Goal: Navigation & Orientation: Understand site structure

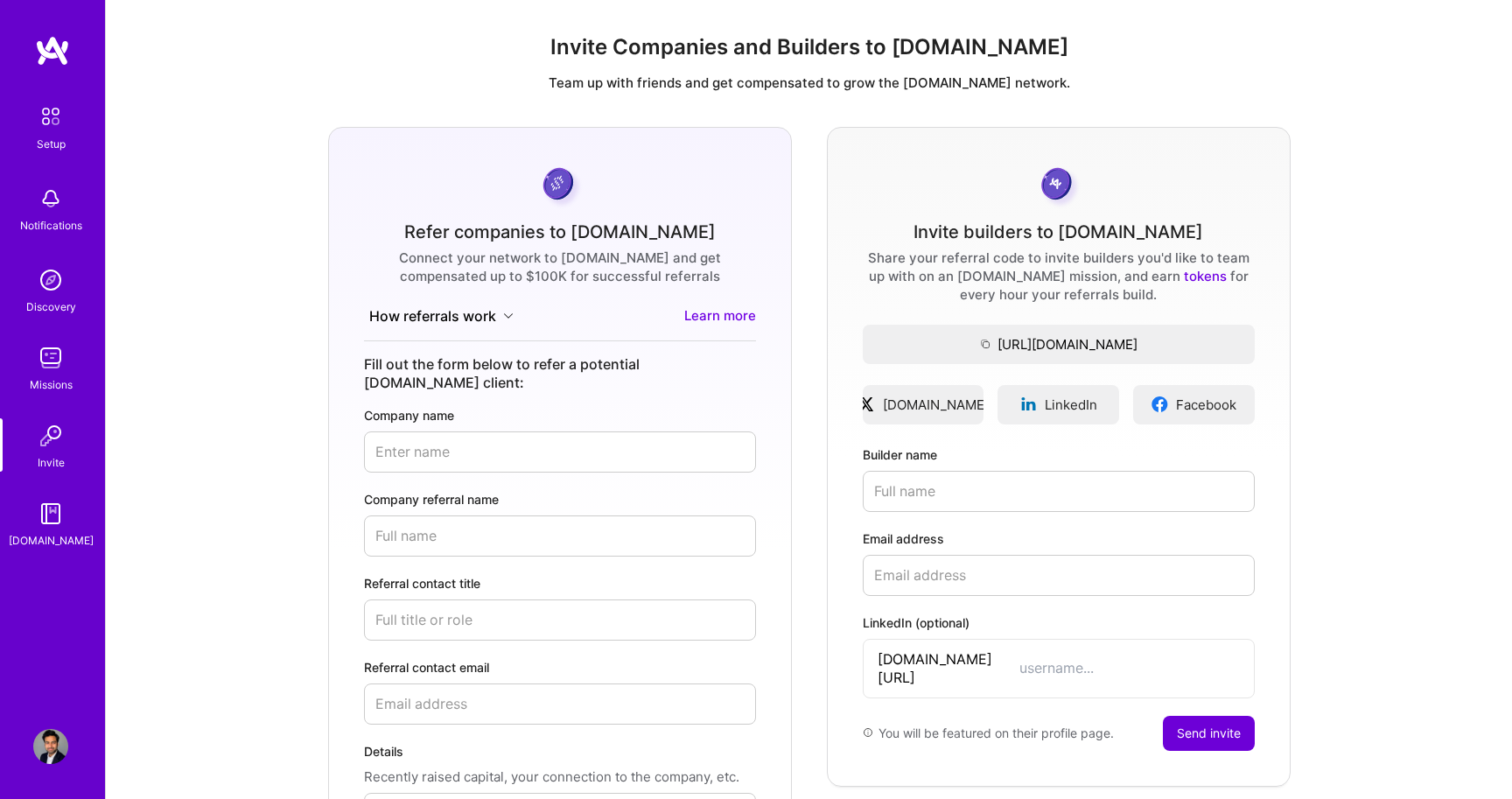
click at [59, 349] on img at bounding box center [51, 358] width 35 height 35
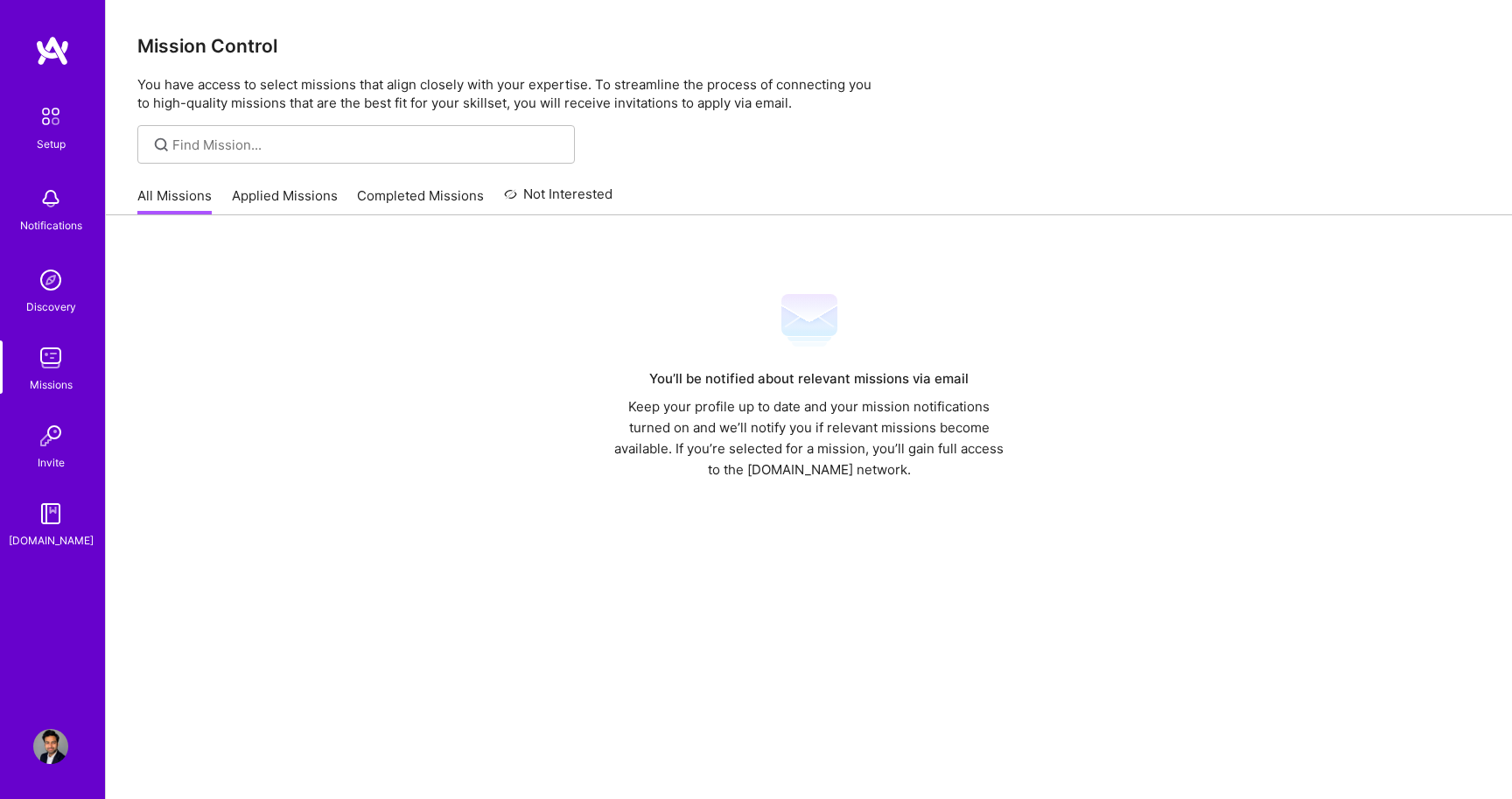
click at [268, 193] on link "Applied Missions" at bounding box center [285, 201] width 106 height 29
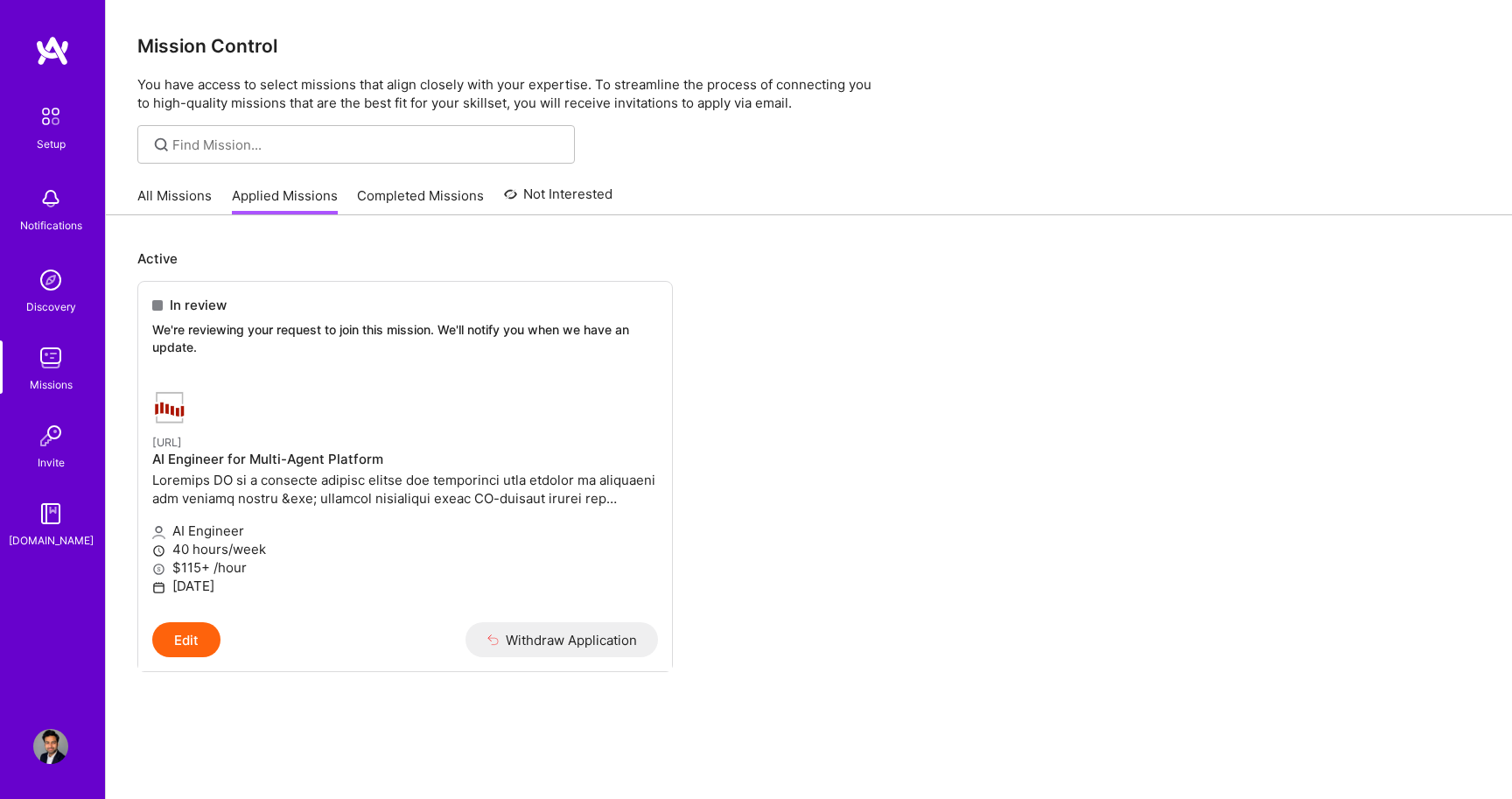
click at [431, 204] on link "Completed Missions" at bounding box center [421, 201] width 127 height 29
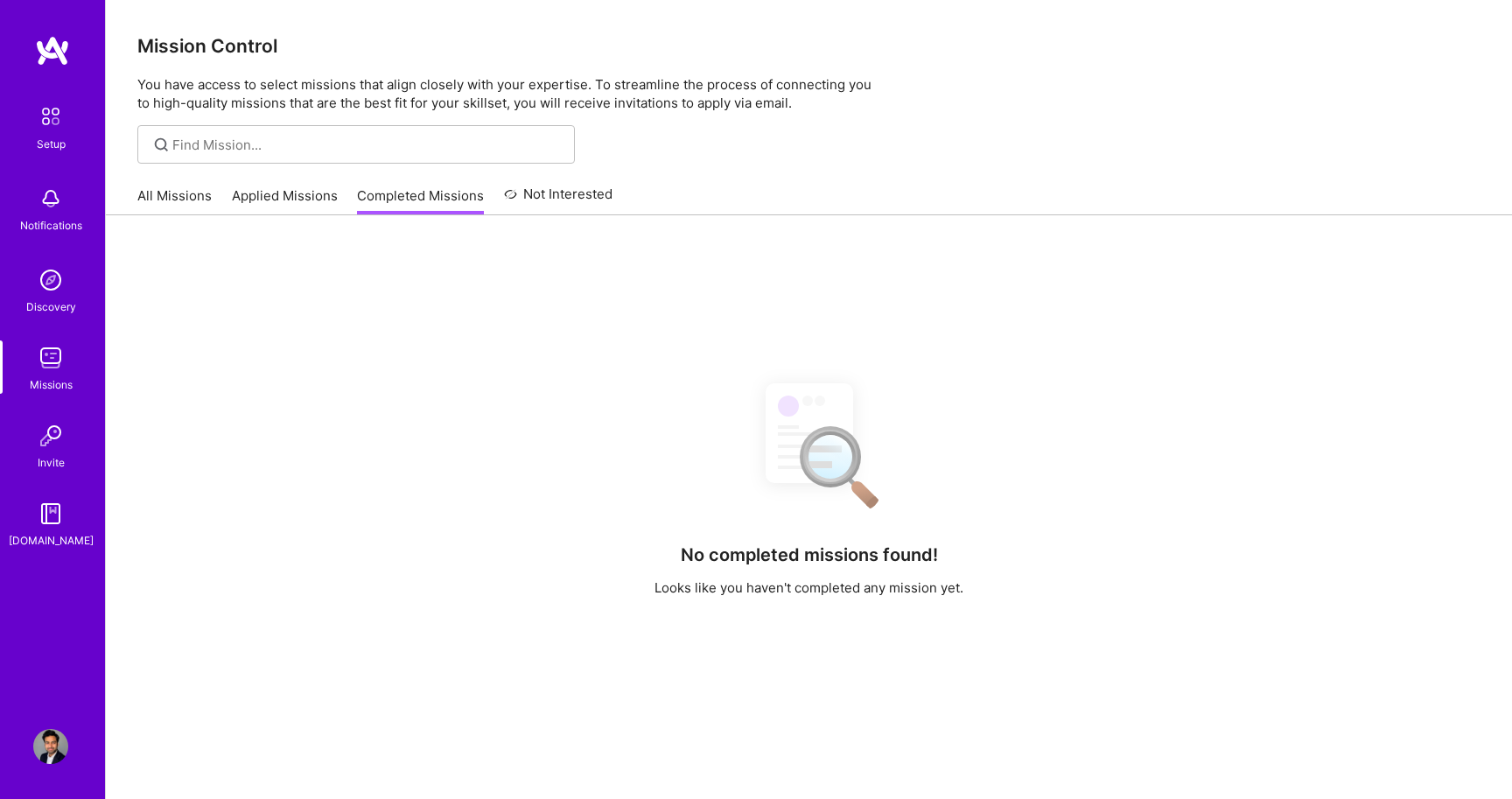
click at [567, 193] on link "Not Interested" at bounding box center [558, 200] width 110 height 32
click at [215, 192] on div "All Missions Applied Missions Completed Missions Not Interested" at bounding box center [375, 196] width 475 height 38
click at [172, 190] on link "All Missions" at bounding box center [175, 201] width 74 height 29
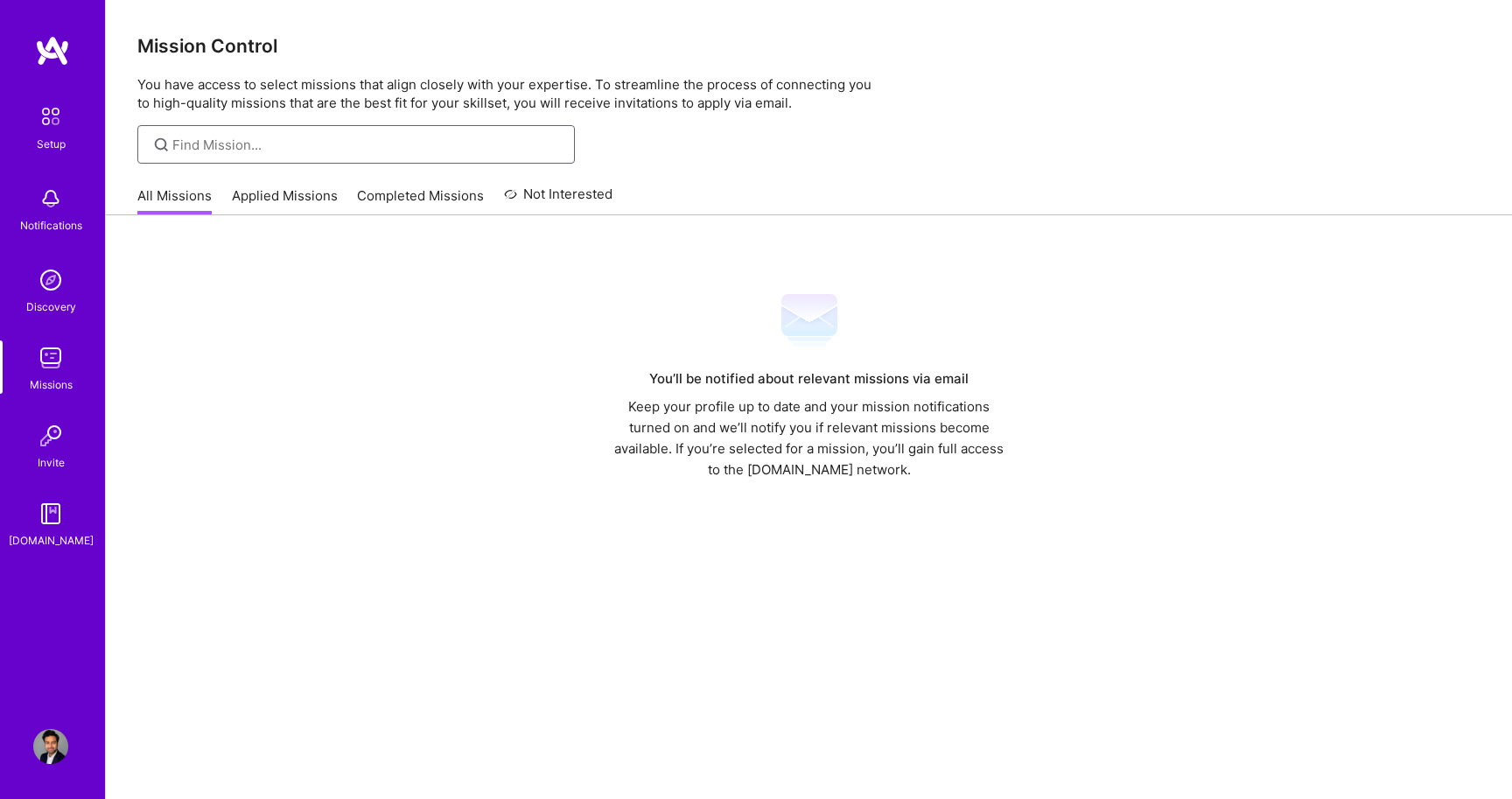
click at [312, 136] on input at bounding box center [367, 145] width 390 height 18
type input "s"
click at [41, 745] on img at bounding box center [51, 746] width 35 height 35
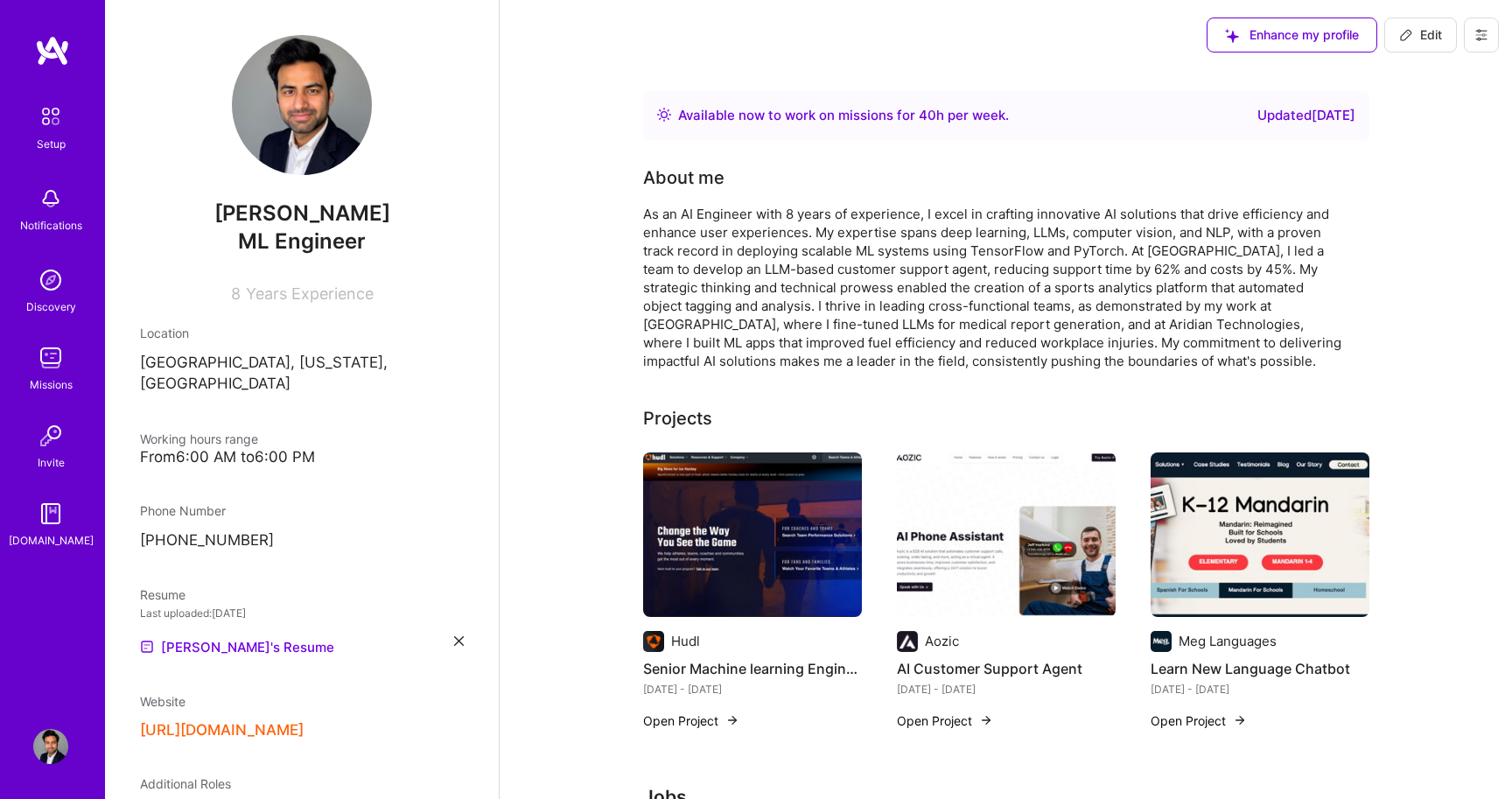
click at [1257, 110] on div "Updated [DATE]" at bounding box center [1306, 115] width 98 height 21
click at [1284, 118] on div "Updated [DATE]" at bounding box center [1306, 115] width 98 height 21
click at [1426, 41] on span "Edit" at bounding box center [1420, 34] width 43 height 17
select select "US"
select select "Right Now"
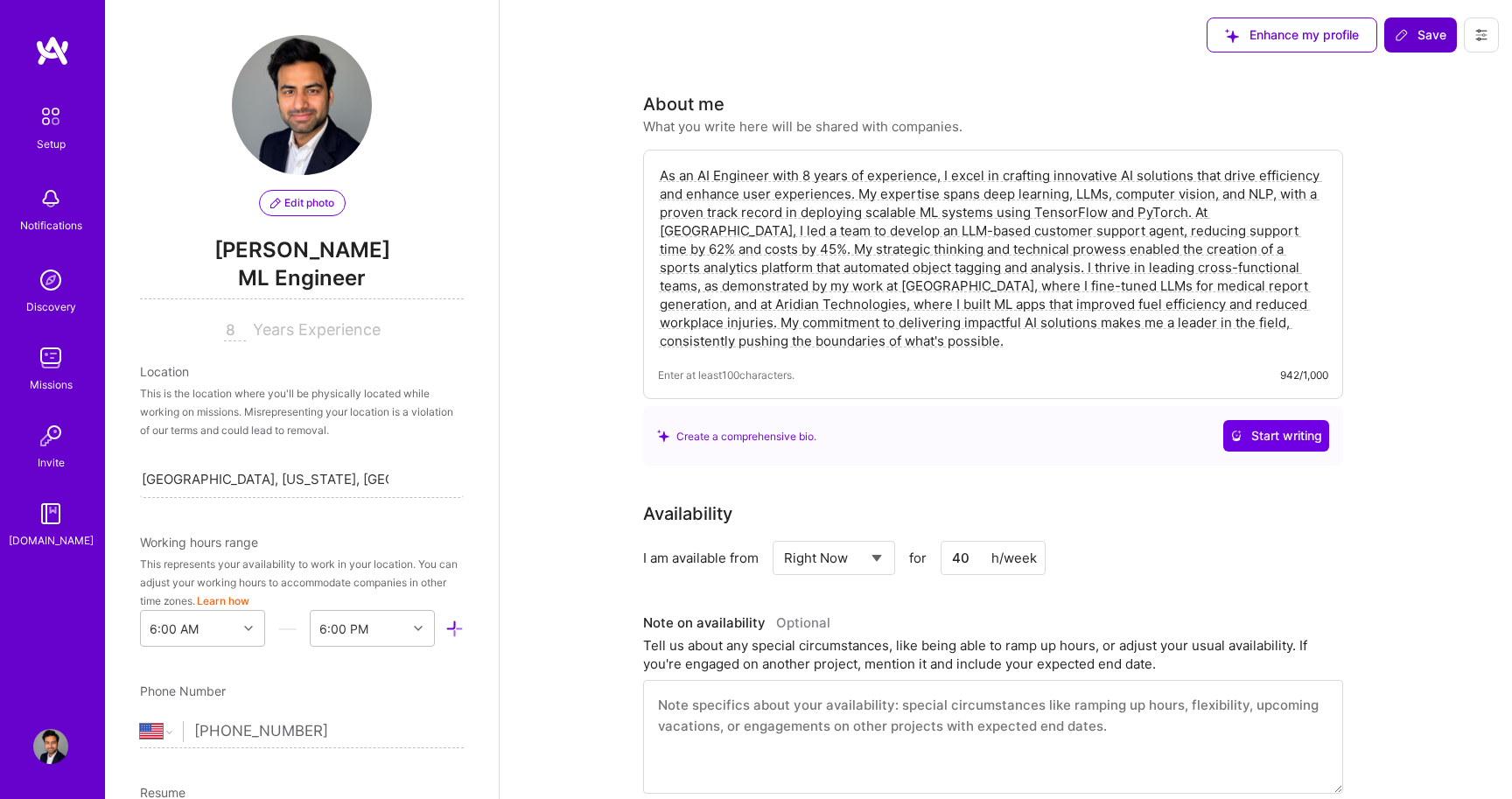
scroll to position [658, 0]
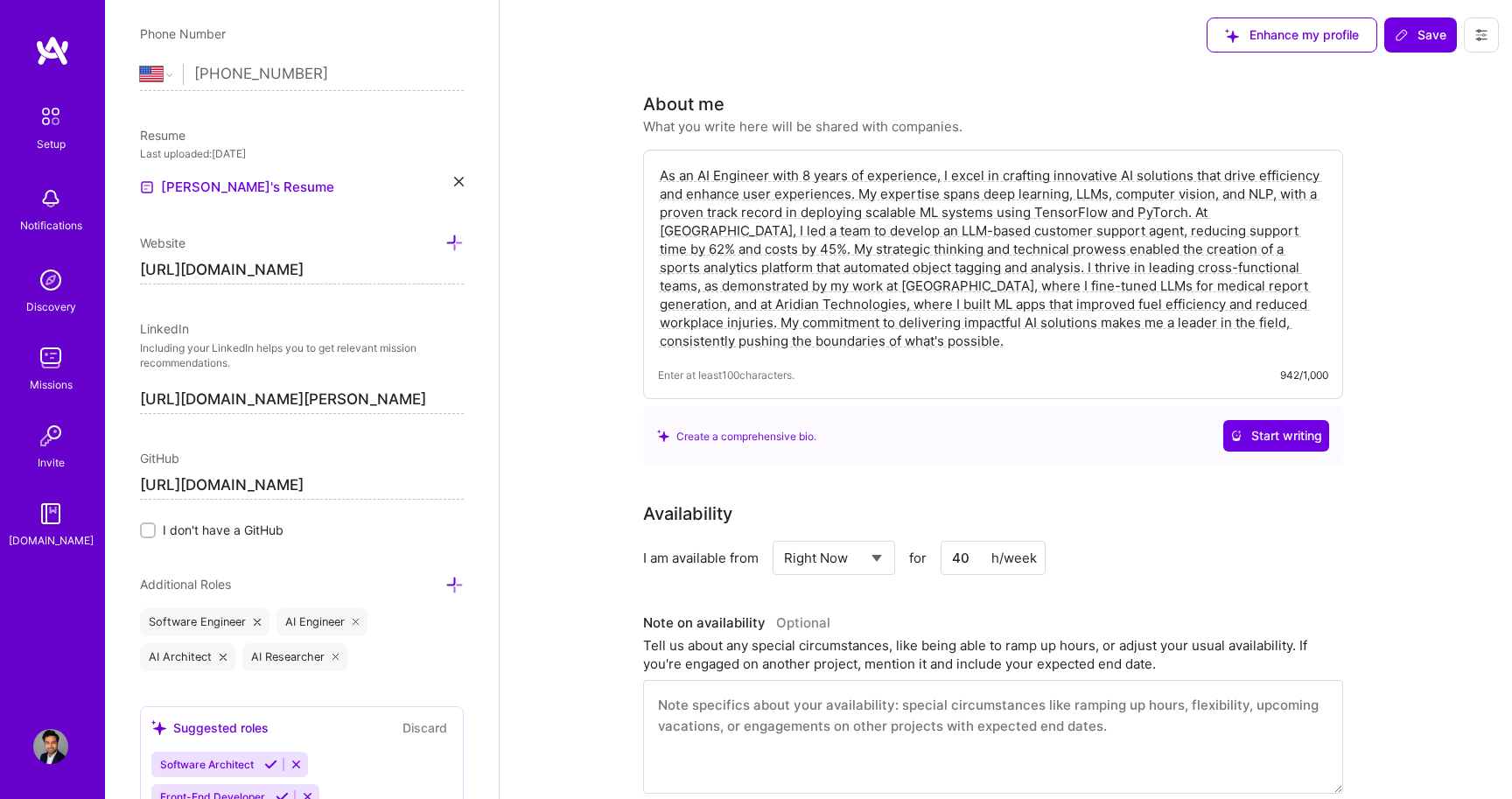
click at [1483, 39] on icon at bounding box center [1481, 34] width 14 height 14
click at [1414, 71] on button "Settings" at bounding box center [1433, 74] width 131 height 44
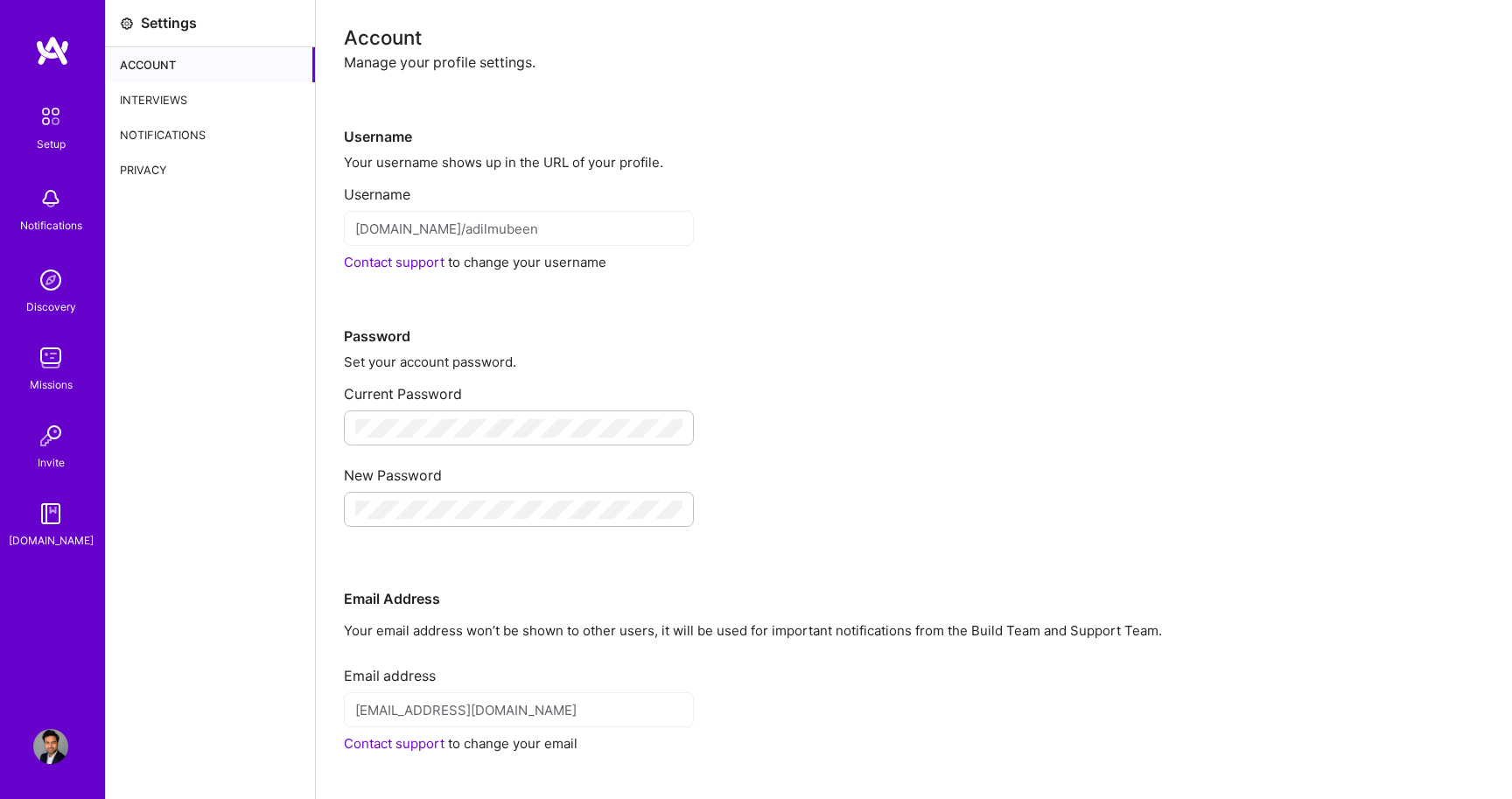
click at [201, 93] on div "Interviews" at bounding box center [210, 100] width 209 height 35
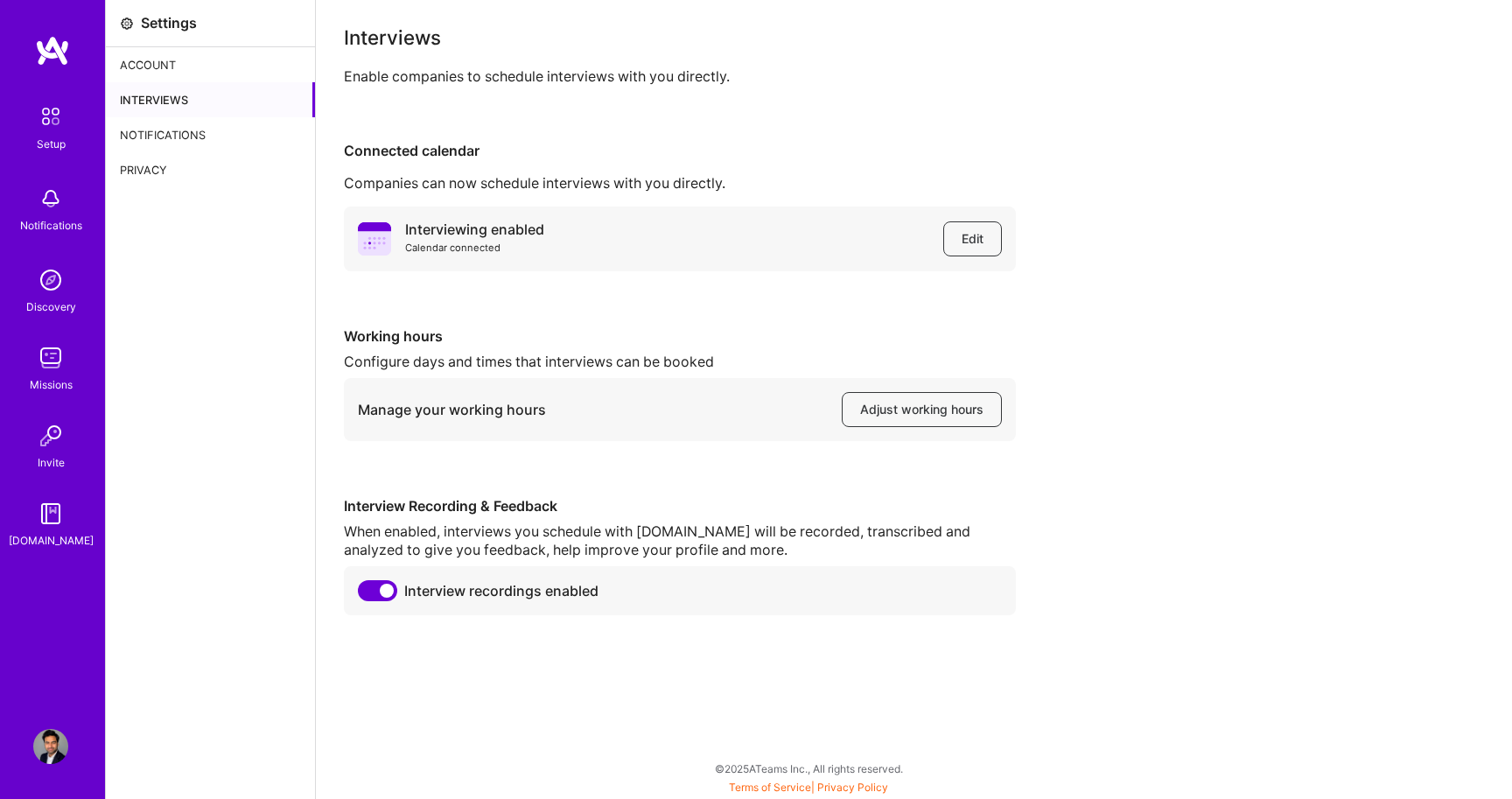
click at [157, 141] on div "Notifications" at bounding box center [210, 134] width 209 height 35
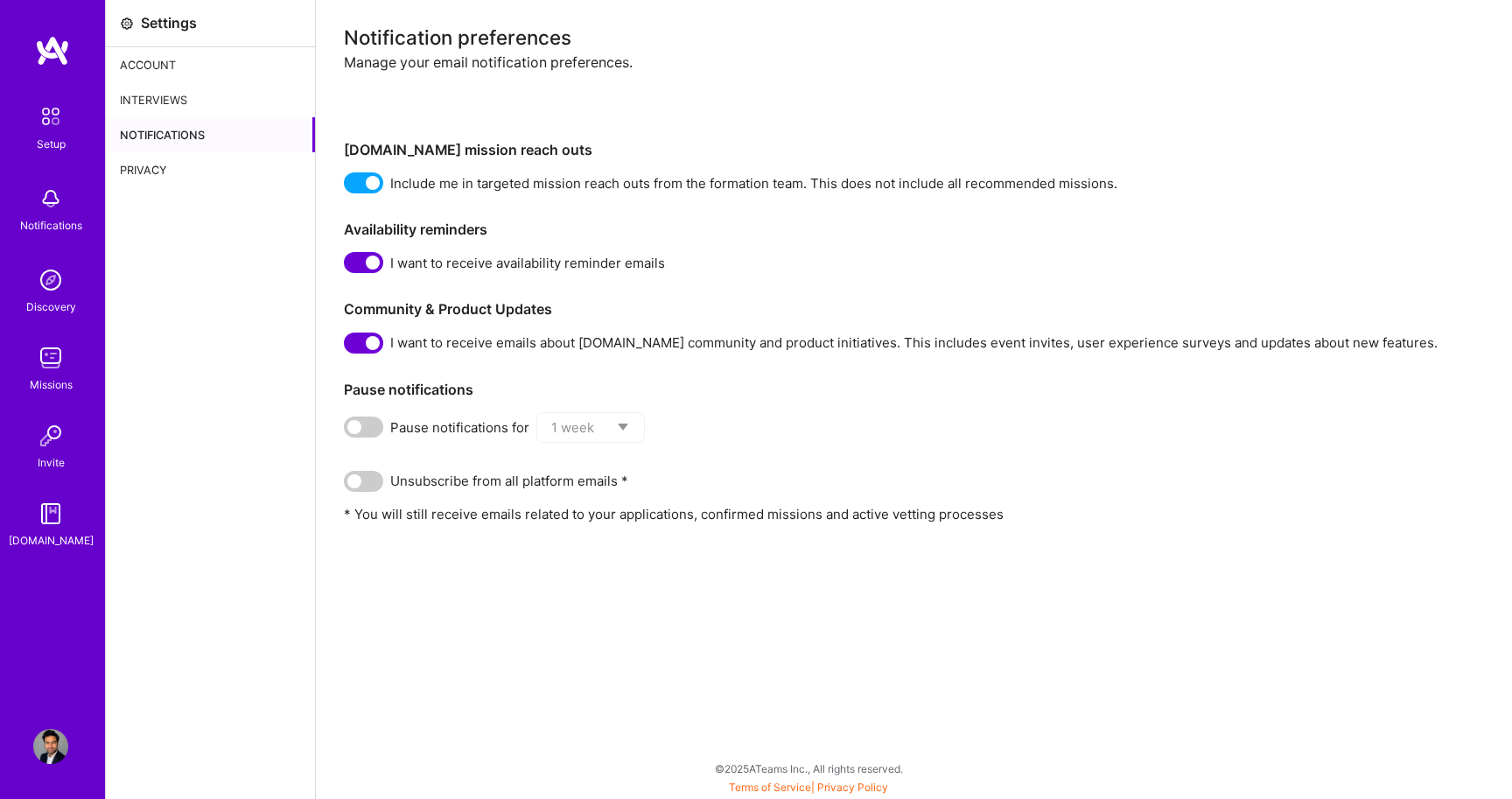
click at [145, 168] on div "Privacy" at bounding box center [210, 170] width 209 height 35
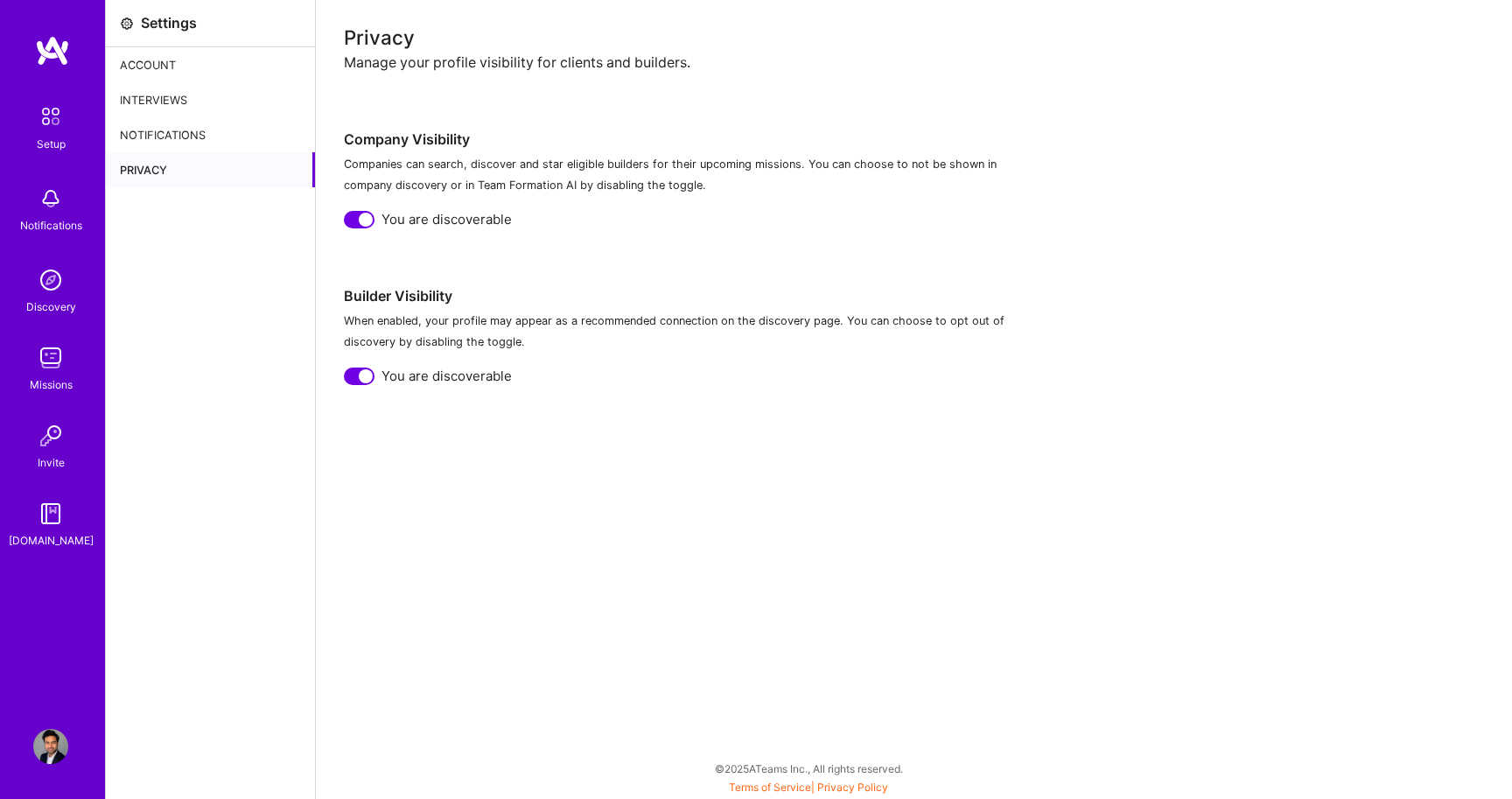
click at [56, 424] on img at bounding box center [51, 435] width 35 height 35
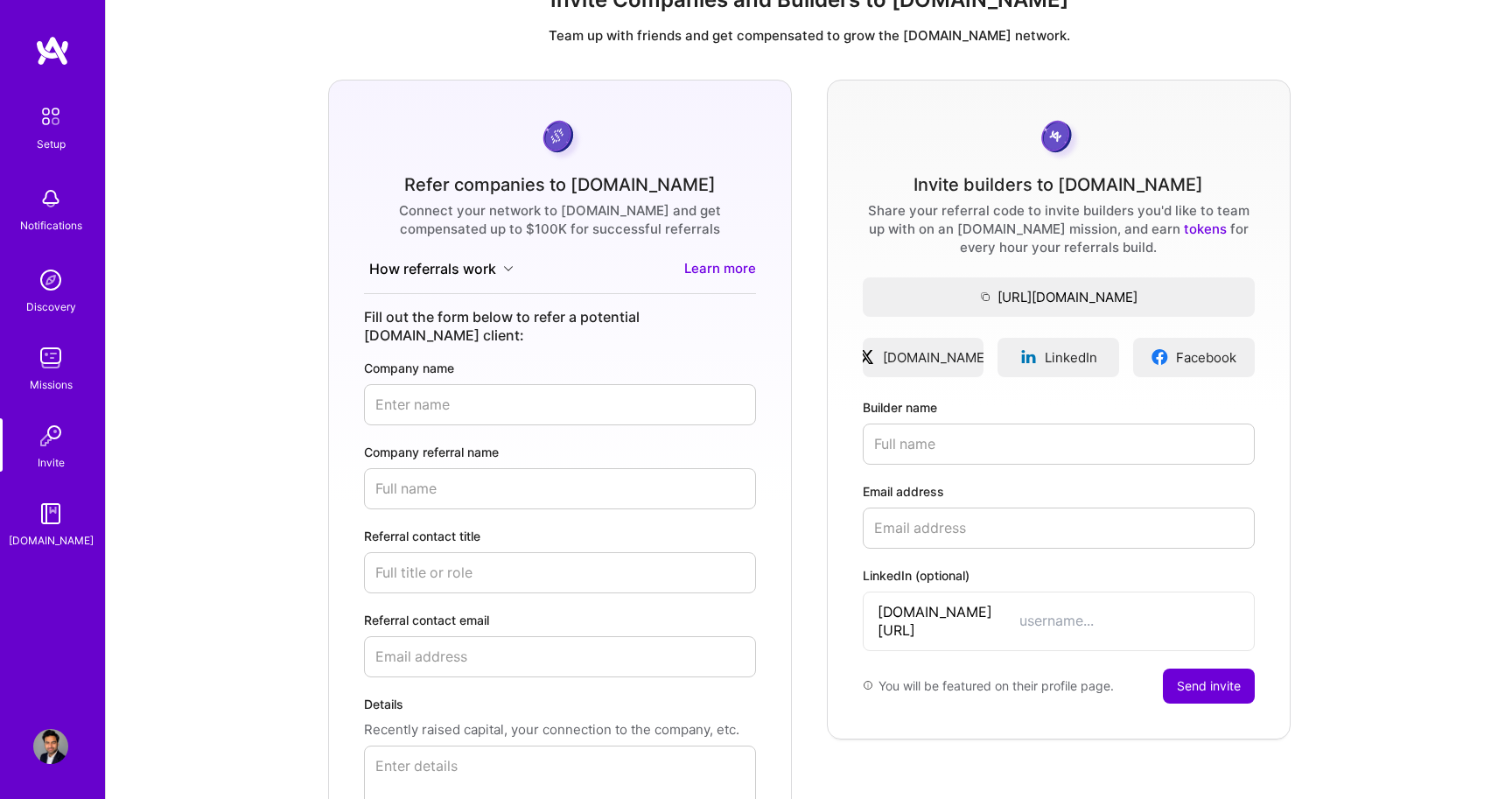
scroll to position [102, 0]
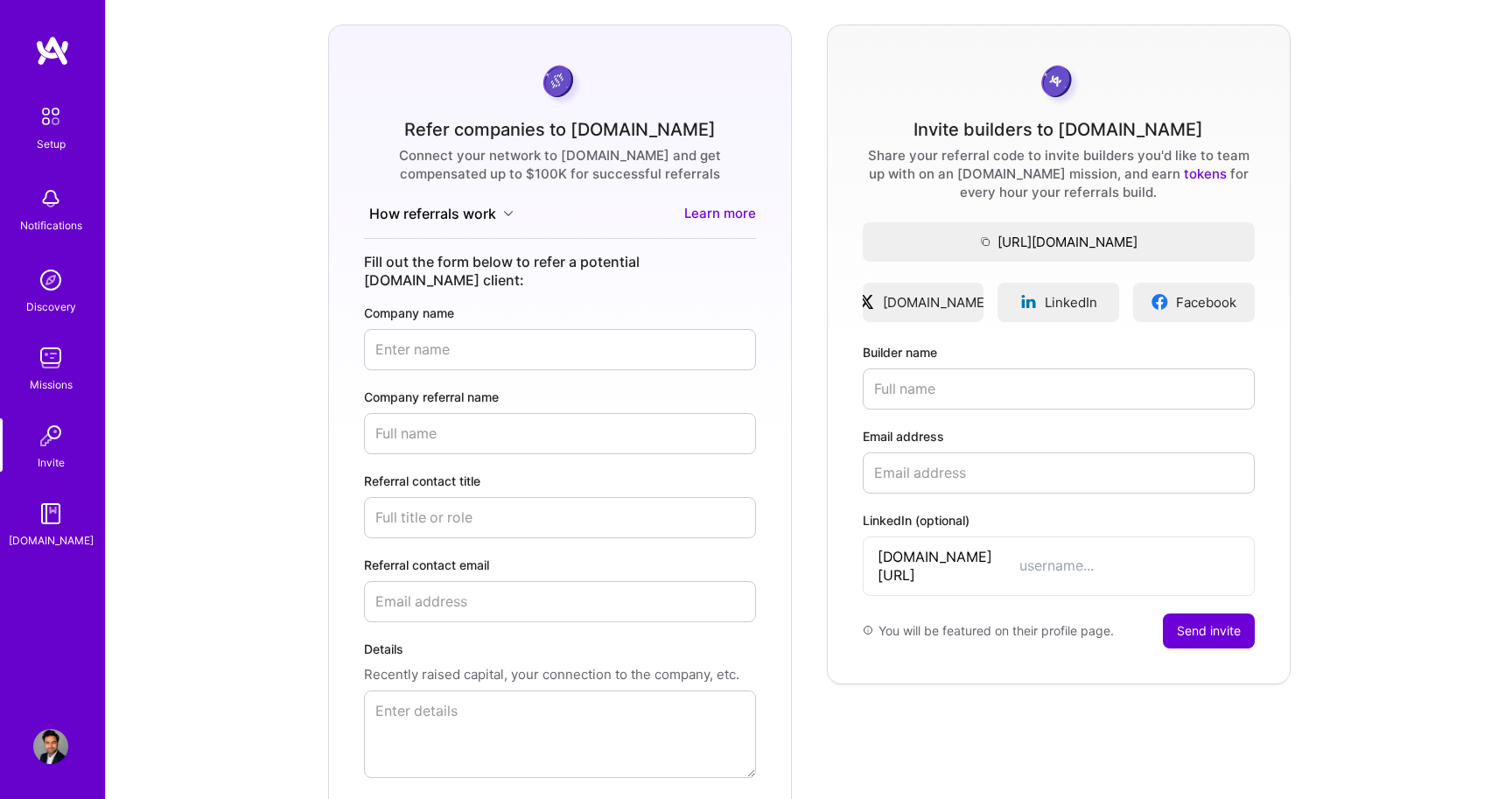
click at [410, 337] on input "Company name" at bounding box center [560, 349] width 392 height 41
click at [305, 378] on div "Refer companies to [DOMAIN_NAME] Connect your network to [DOMAIN_NAME] and get …" at bounding box center [809, 447] width 1378 height 846
click at [39, 505] on img at bounding box center [51, 513] width 35 height 35
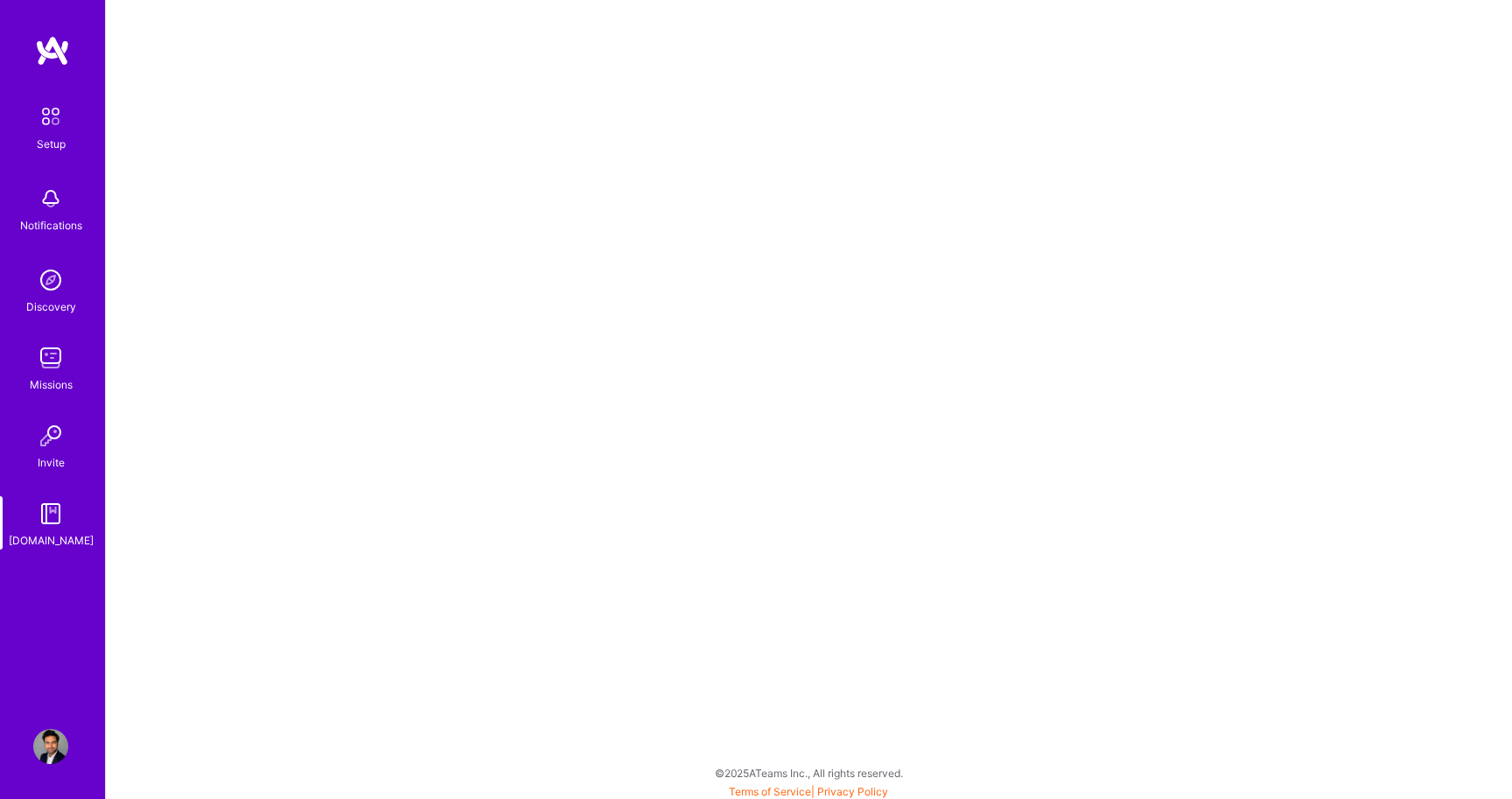
click at [37, 449] on img at bounding box center [51, 435] width 35 height 35
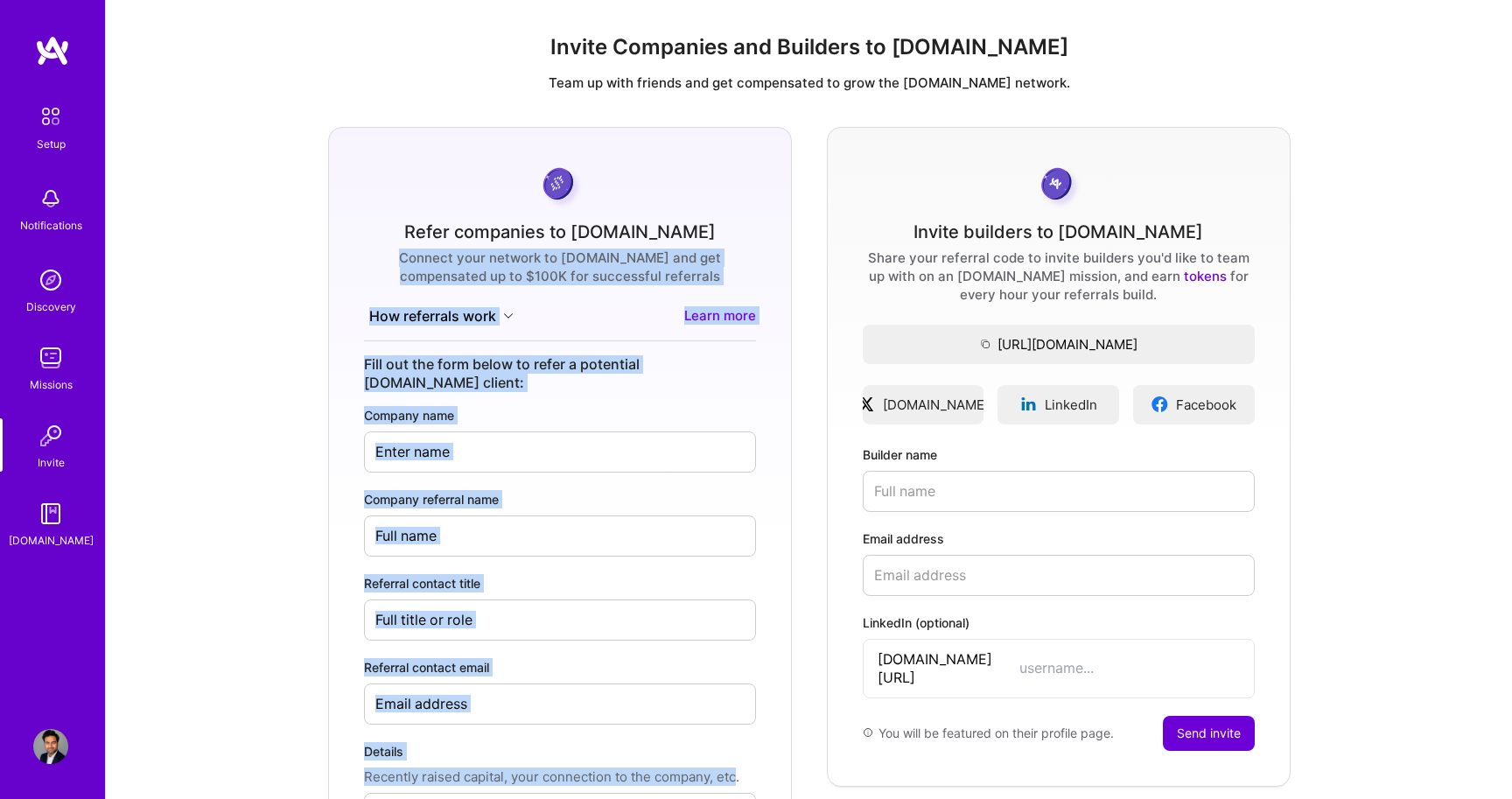
drag, startPoint x: 348, startPoint y: 129, endPoint x: 741, endPoint y: 757, distance: 740.8
click at [741, 757] on form "Refer companies to [DOMAIN_NAME] Connect your network to [DOMAIN_NAME] and get …" at bounding box center [560, 550] width 464 height 846
click at [801, 307] on div "Refer companies to [DOMAIN_NAME] Connect your network to [DOMAIN_NAME] and get …" at bounding box center [809, 550] width 1378 height 846
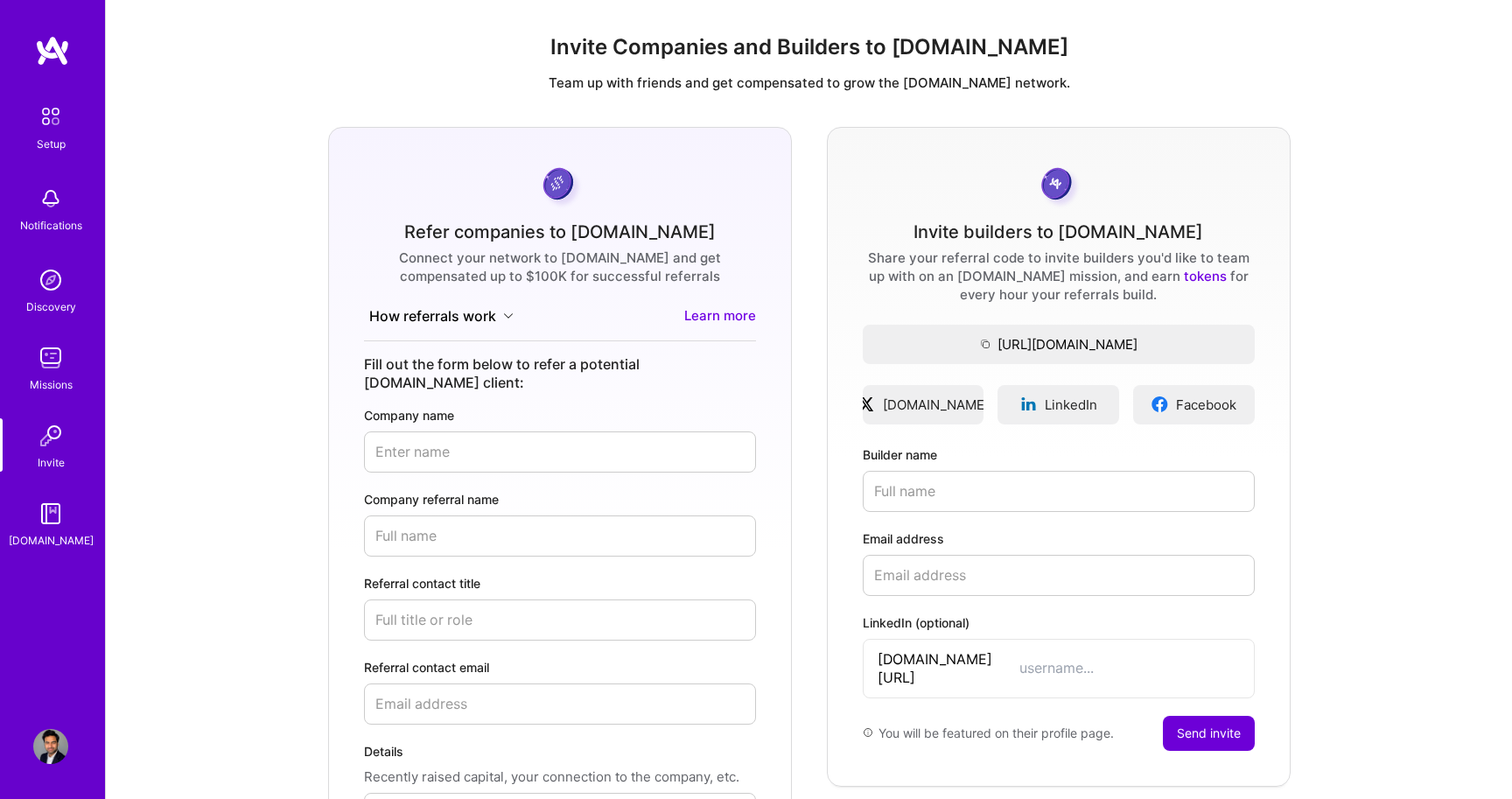
click at [59, 348] on img at bounding box center [51, 358] width 35 height 35
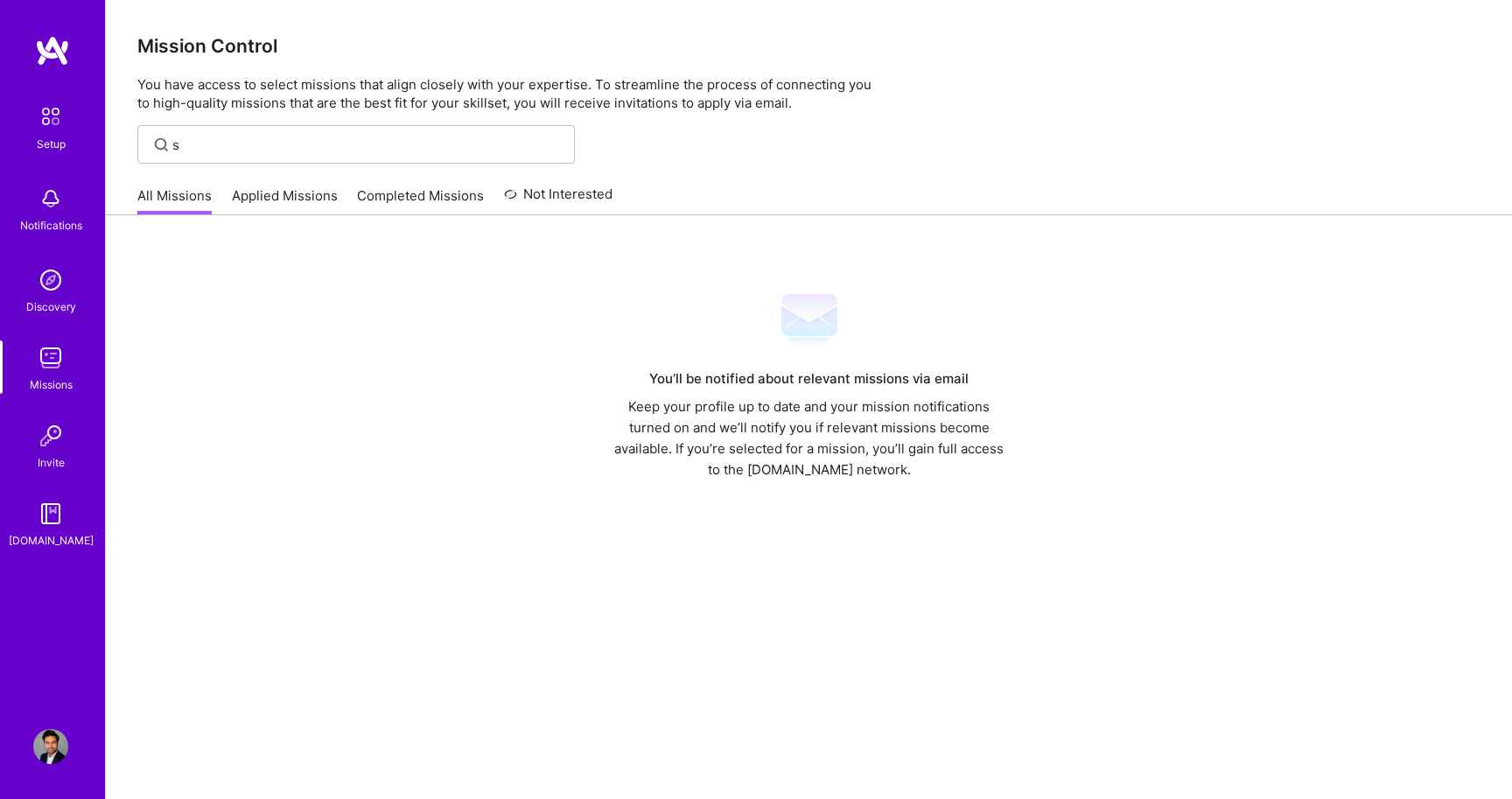
click at [50, 129] on img at bounding box center [51, 116] width 37 height 37
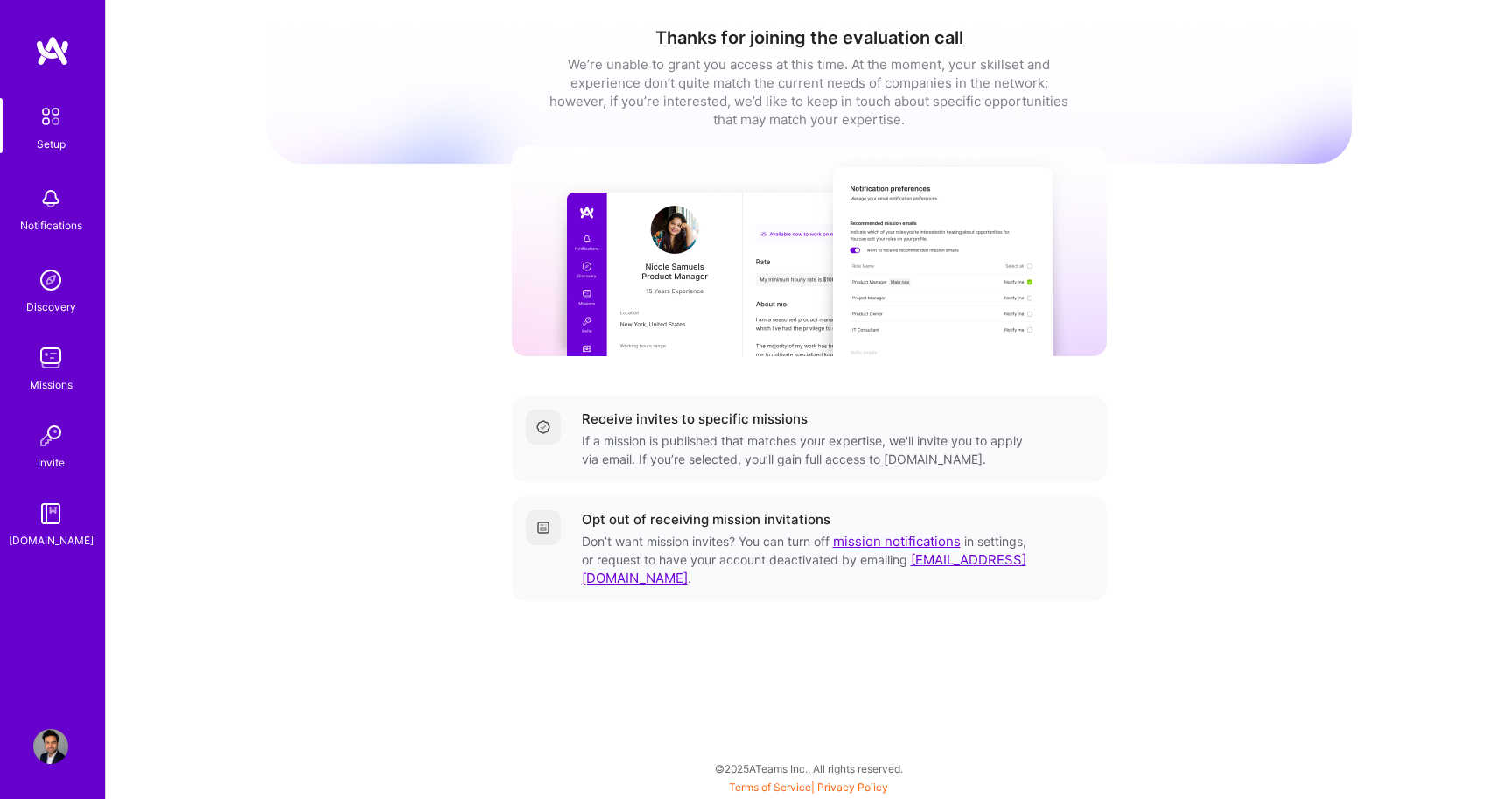
click at [46, 209] on img at bounding box center [51, 199] width 35 height 35
click at [688, 151] on div "Setup Notifications Discovery Missions Invite [DOMAIN_NAME] Profile Close Show …" at bounding box center [756, 395] width 1512 height 791
click at [48, 287] on img at bounding box center [51, 280] width 35 height 35
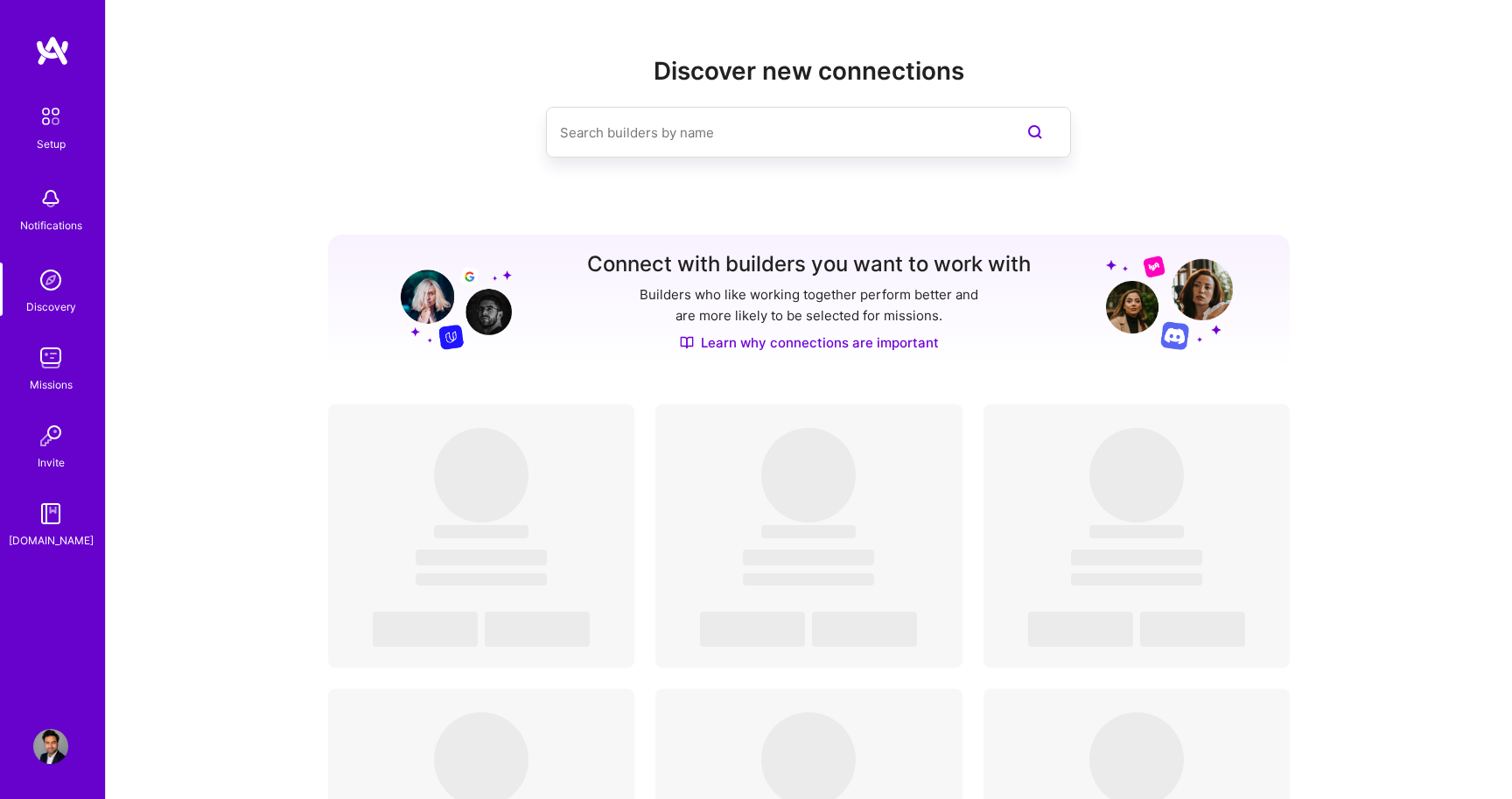
click at [55, 356] on img at bounding box center [51, 358] width 35 height 35
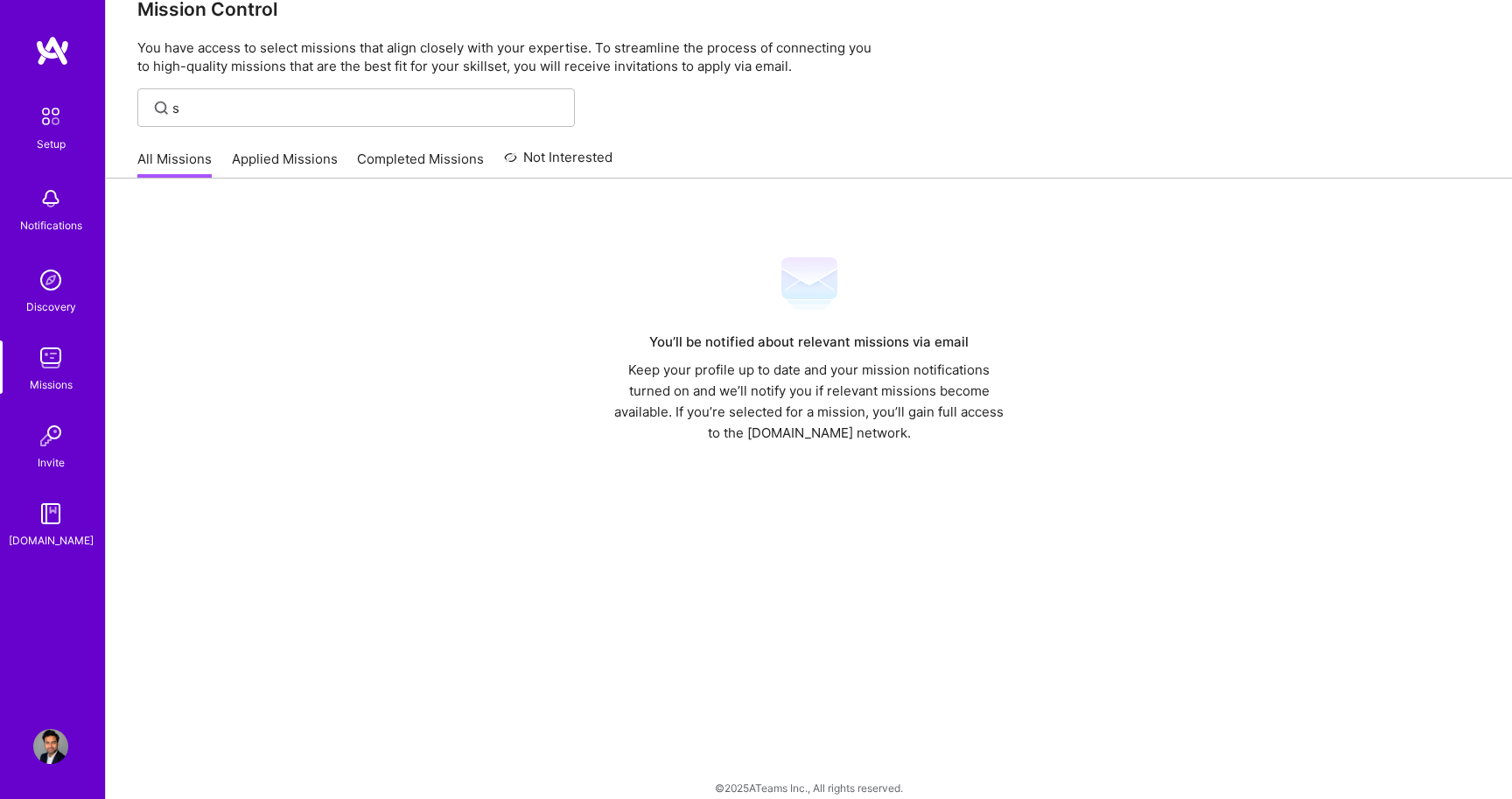
scroll to position [55, 0]
